Goal: Browse casually

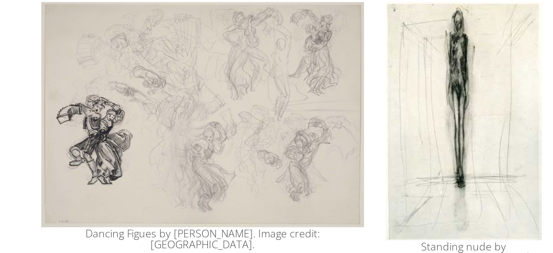
scroll to position [297, 0]
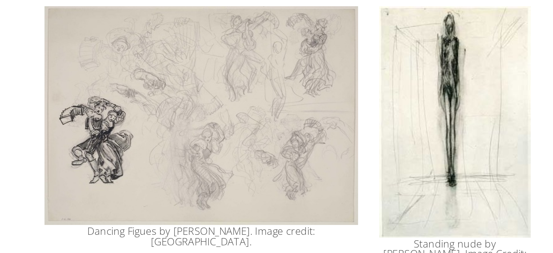
click at [177, 124] on img at bounding box center [184, 128] width 162 height 113
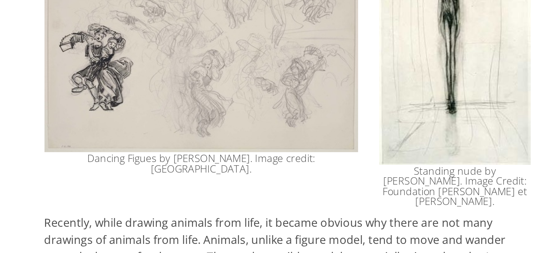
click at [291, 156] on img at bounding box center [315, 131] width 78 height 119
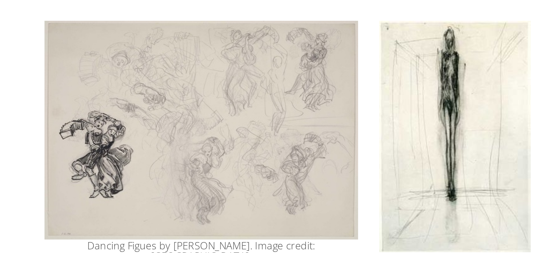
click at [99, 92] on td "Dancing Figues by [PERSON_NAME]. Image credit: [GEOGRAPHIC_DATA]." at bounding box center [184, 143] width 173 height 148
